Goal: Information Seeking & Learning: Learn about a topic

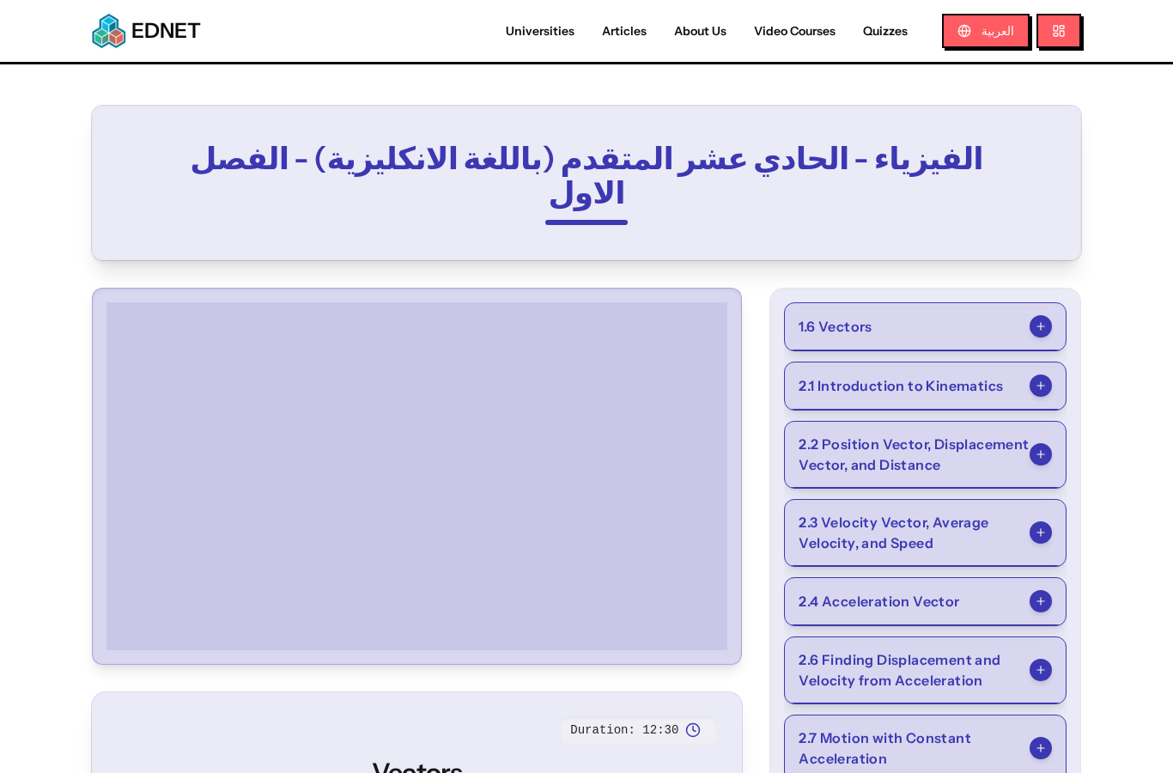
click at [974, 312] on button "1.6 Vectors" at bounding box center [925, 326] width 281 height 47
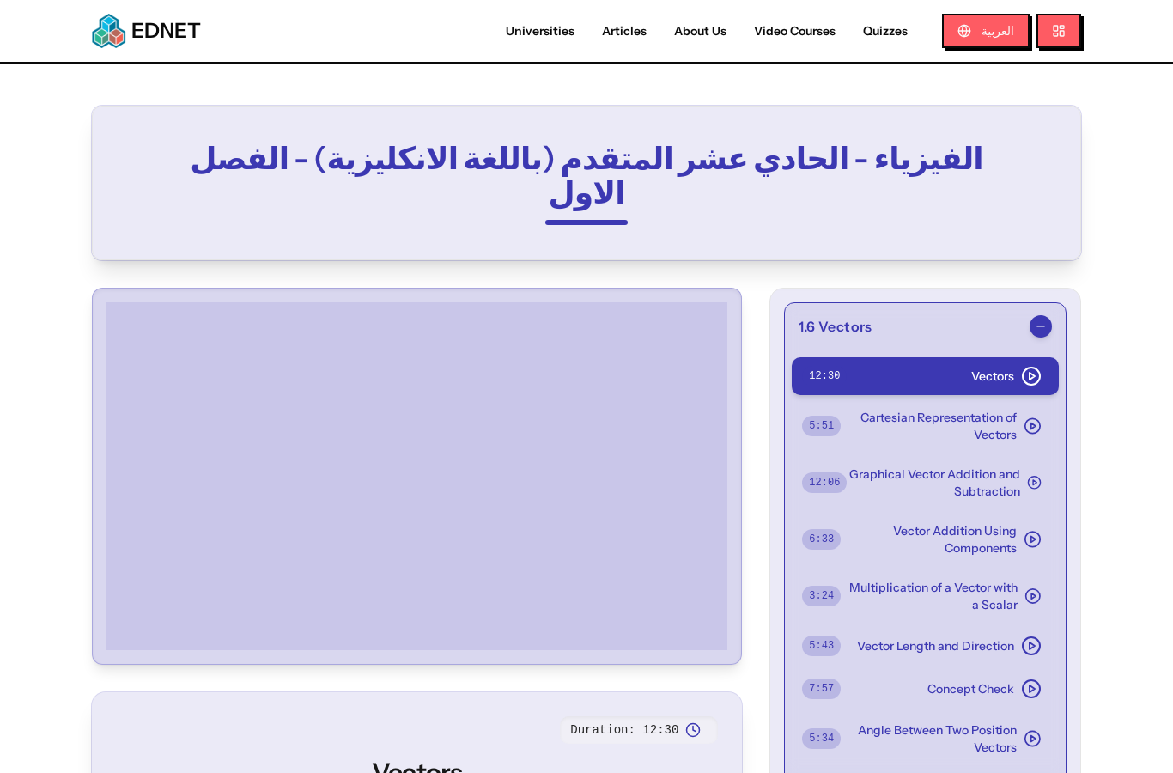
click at [1019, 465] on span "Graphical Vector Addition and Subtraction" at bounding box center [932, 482] width 173 height 34
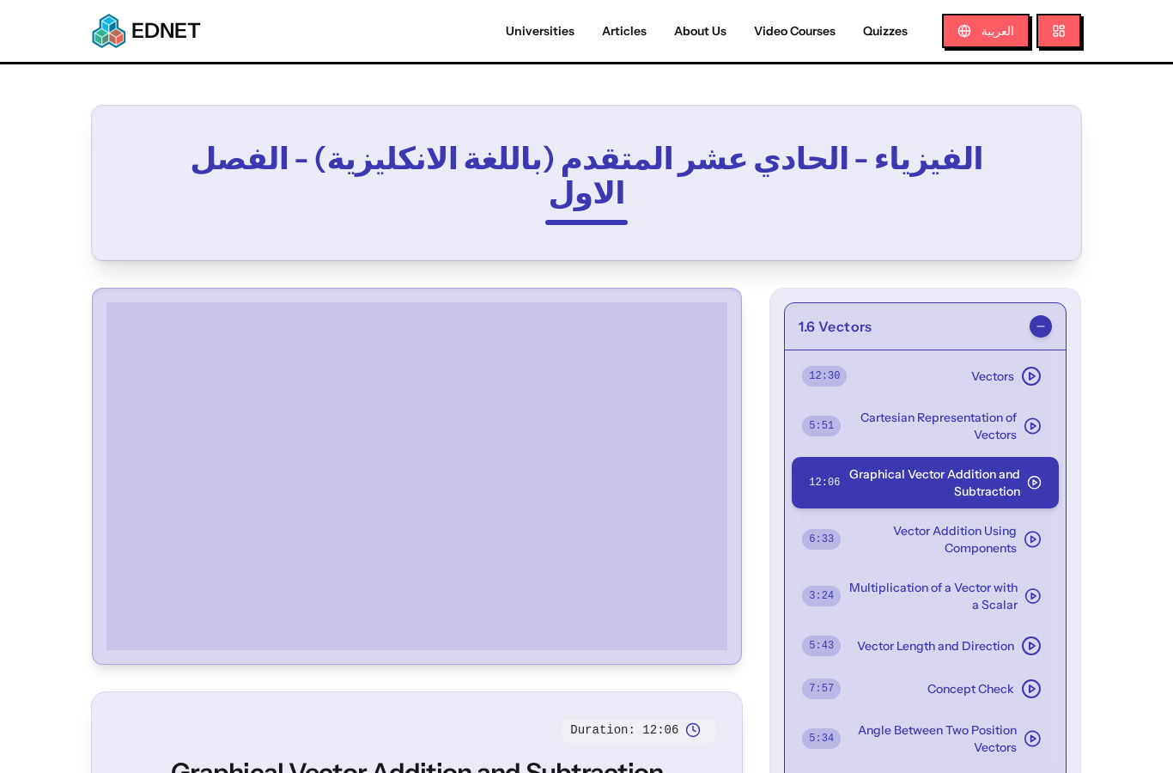
click at [1034, 536] on polygon at bounding box center [1033, 539] width 4 height 6
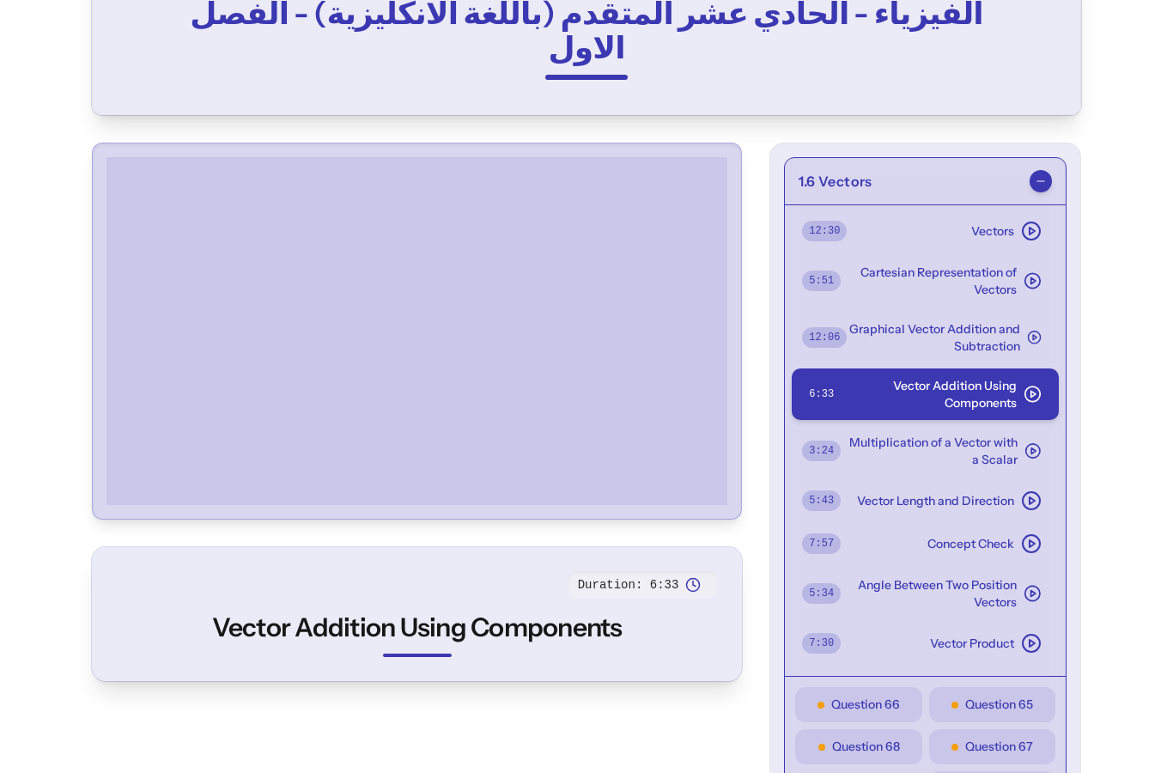
scroll to position [144, 0]
click at [706, 472] on div at bounding box center [417, 331] width 634 height 361
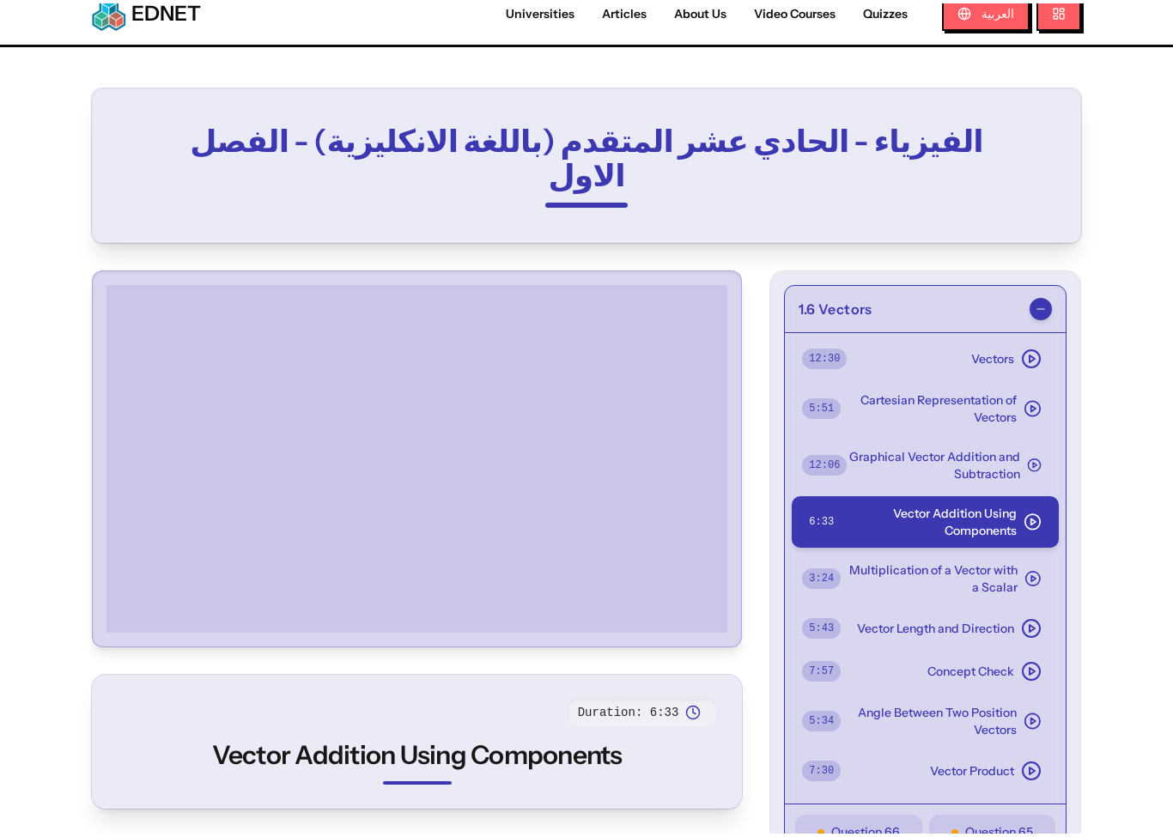
scroll to position [145, 0]
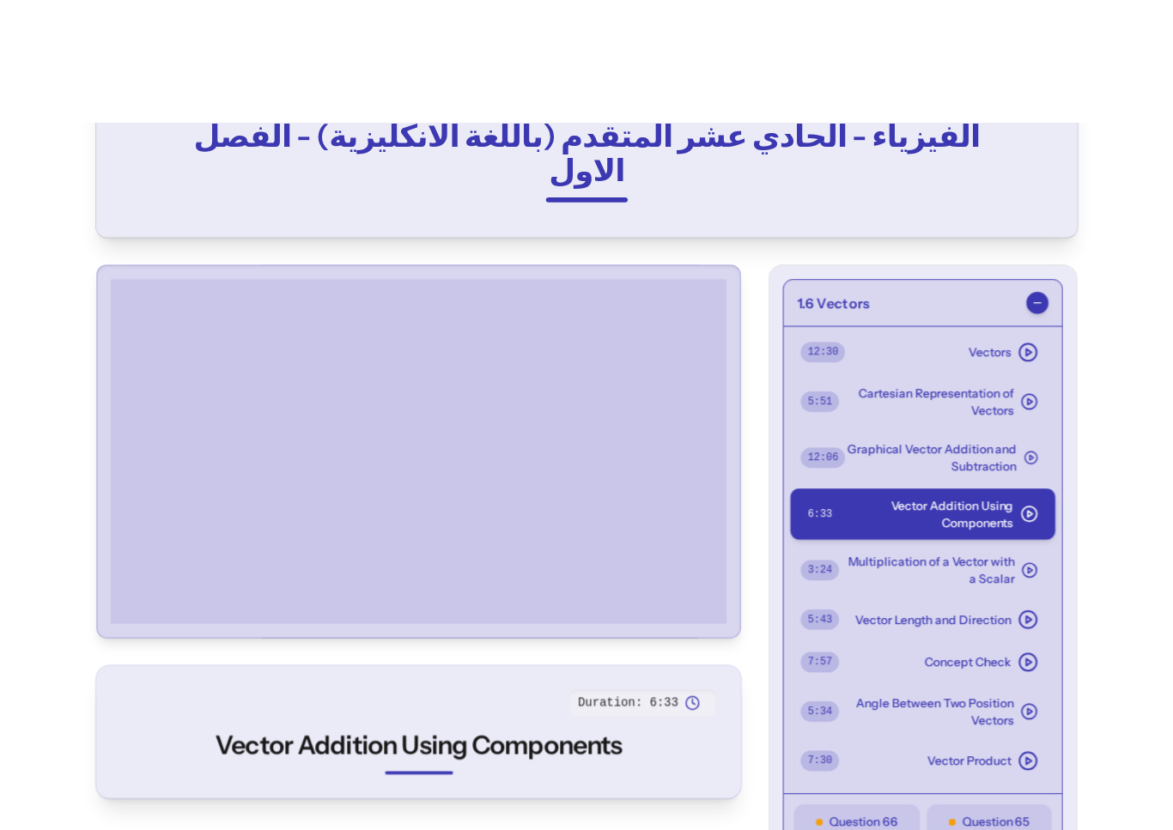
scroll to position [21, 0]
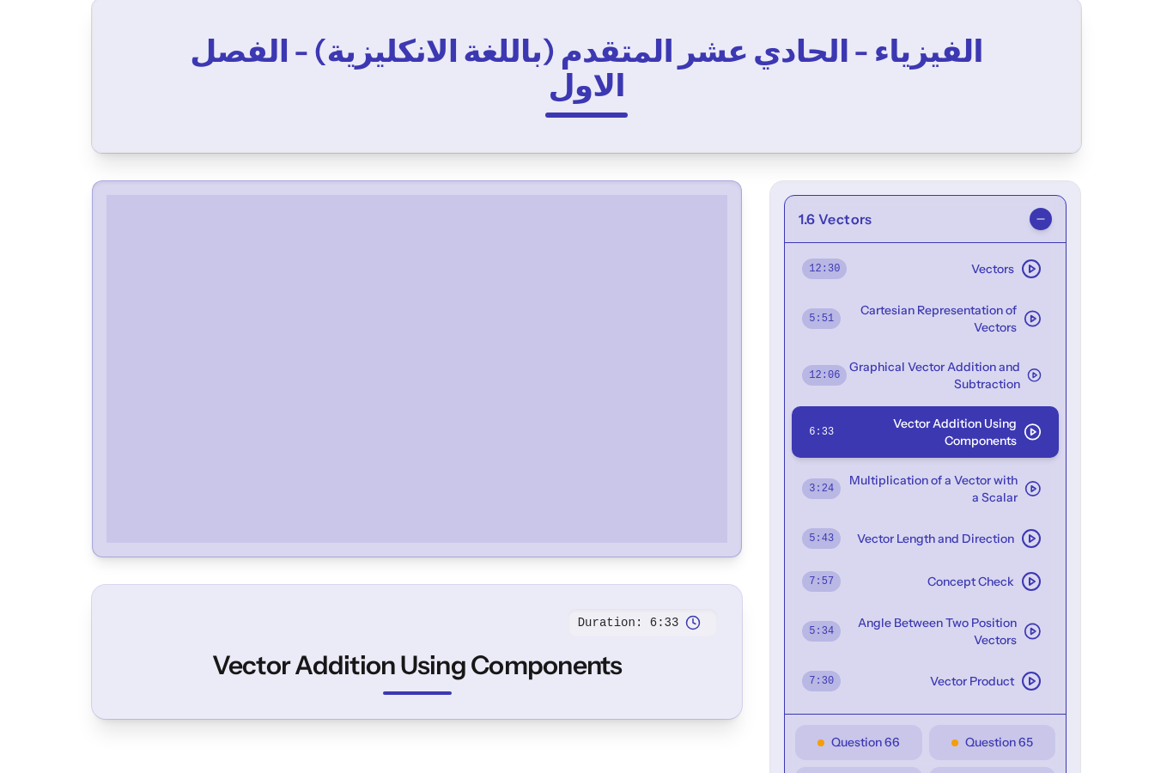
scroll to position [176, 0]
